Goal: Task Accomplishment & Management: Manage account settings

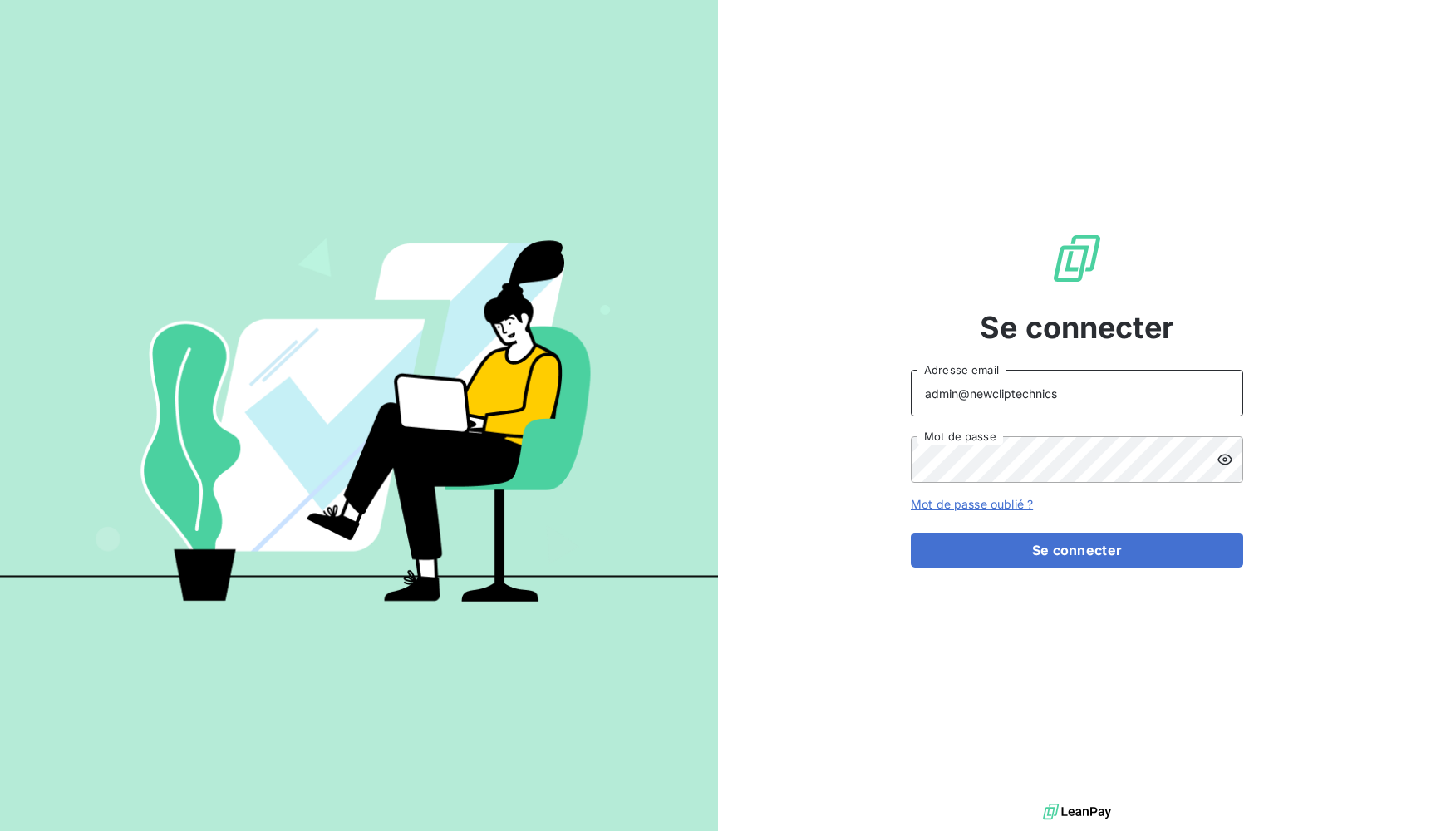
click at [1025, 394] on input "admin@newcliptechnics" at bounding box center [1077, 393] width 332 height 47
type input "admin@sodifo"
click at [853, 469] on div "Se connecter admin@sodifo Adresse email Mot de passe Mot de passe oublié ? Se c…" at bounding box center [1077, 399] width 718 height 799
click at [1077, 550] on button "Se connecter" at bounding box center [1077, 550] width 332 height 35
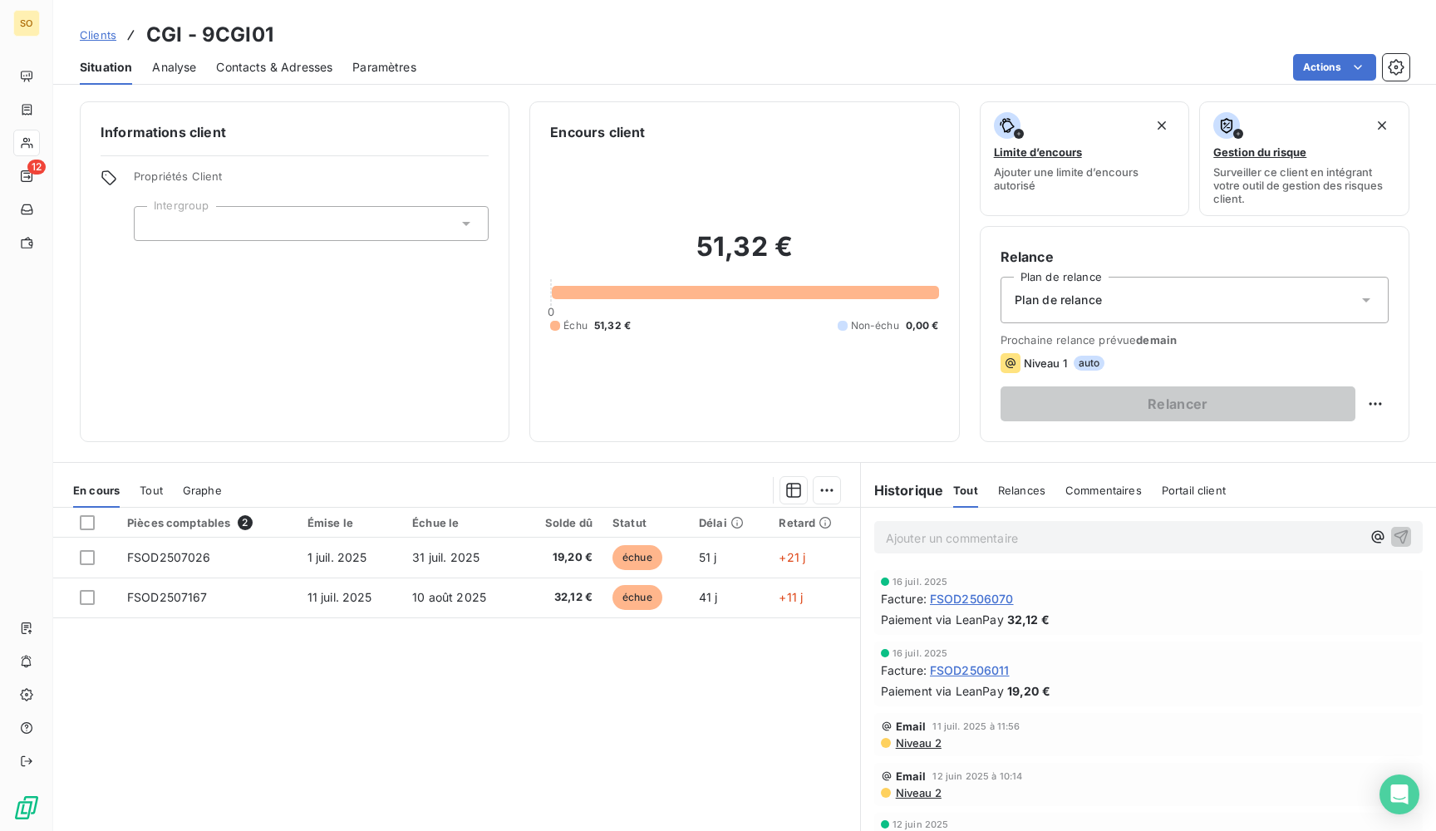
click at [983, 595] on span "FSOD2506070" at bounding box center [972, 598] width 84 height 17
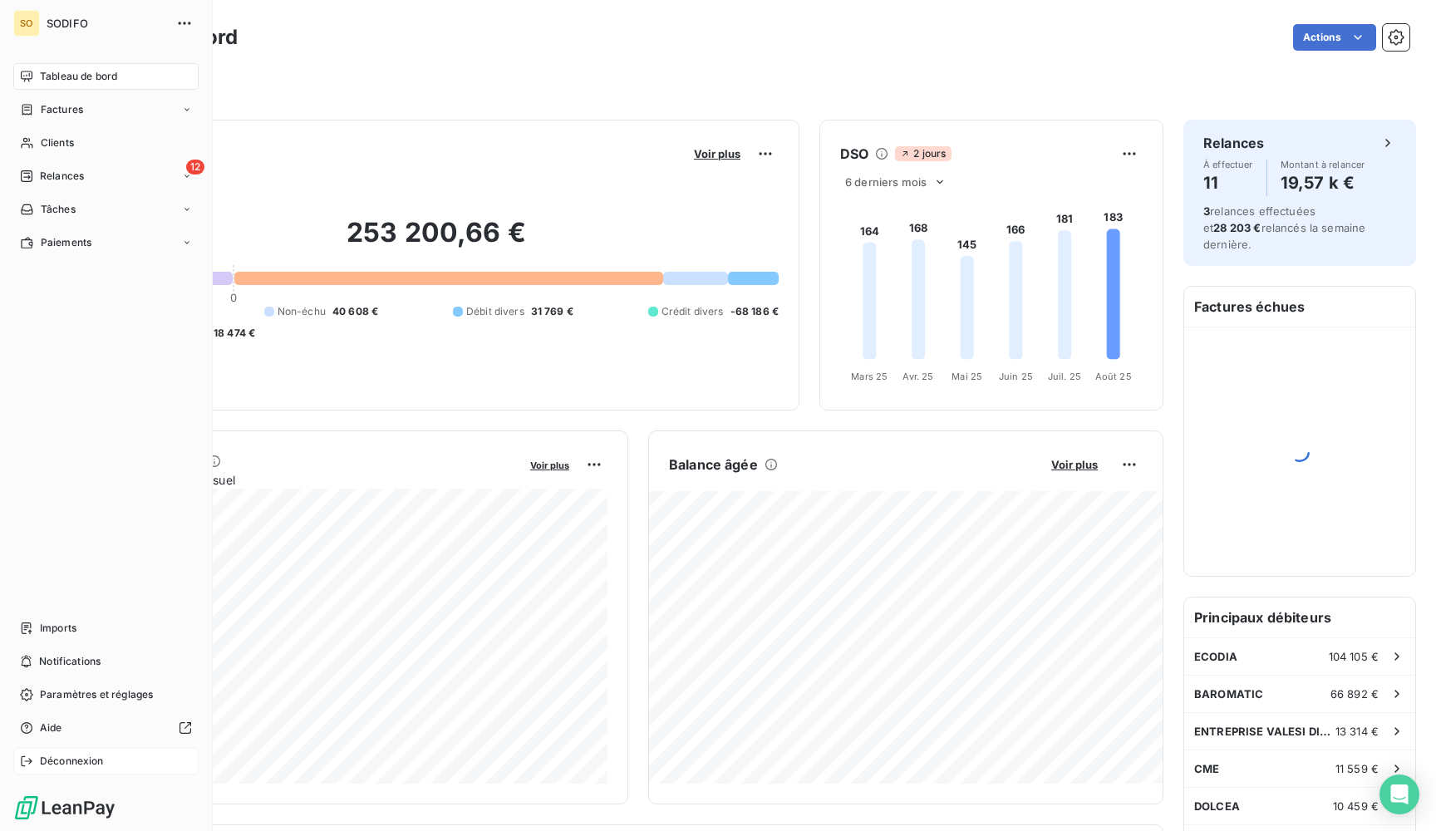
click at [111, 765] on div "Déconnexion" at bounding box center [105, 761] width 185 height 27
